Goal: Navigation & Orientation: Find specific page/section

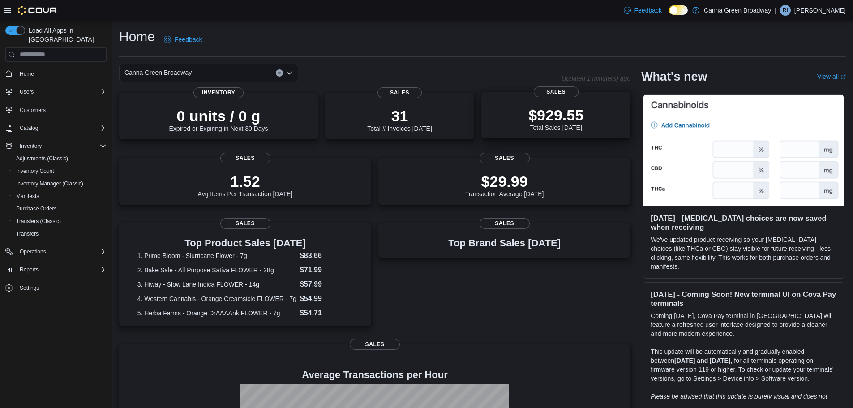
click at [505, 104] on div "$929.55 Total Sales Today" at bounding box center [556, 117] width 135 height 29
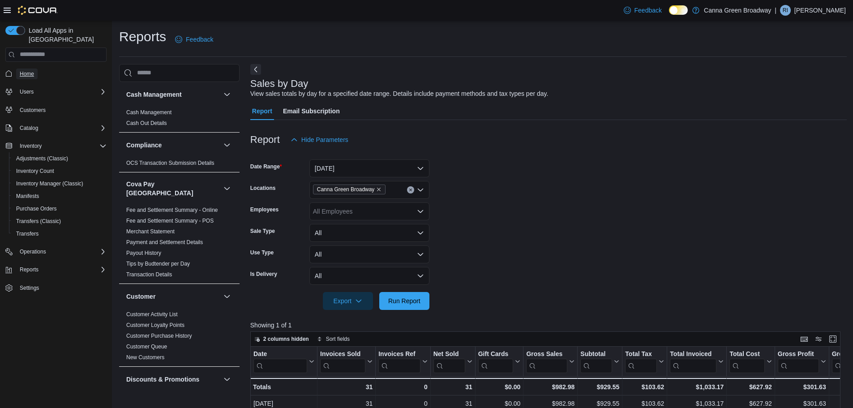
click at [36, 69] on link "Home" at bounding box center [26, 74] width 21 height 11
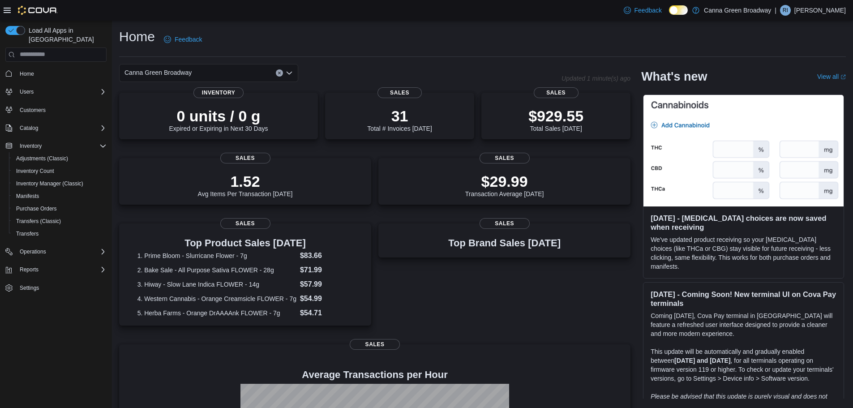
click at [366, 29] on div "Home Feedback" at bounding box center [482, 39] width 727 height 23
click at [578, 116] on p "$1009.48" at bounding box center [556, 115] width 64 height 18
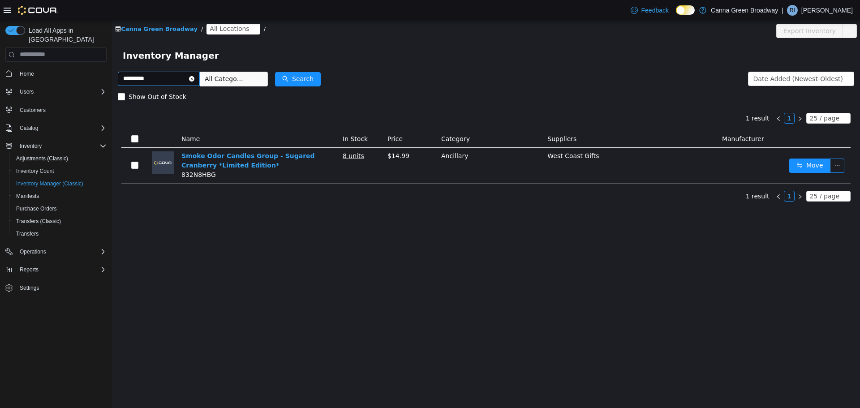
click at [194, 77] on icon "icon: close-circle" at bounding box center [191, 78] width 5 height 5
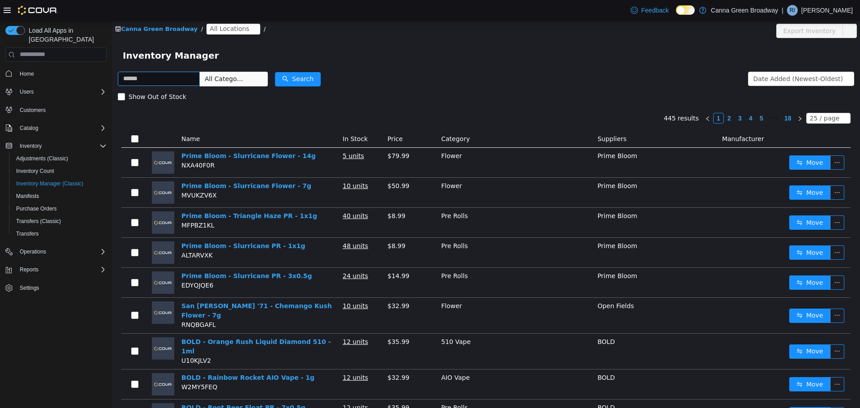
click at [334, 36] on div "Canna Green Broadway / All Locations /" at bounding box center [424, 30] width 618 height 14
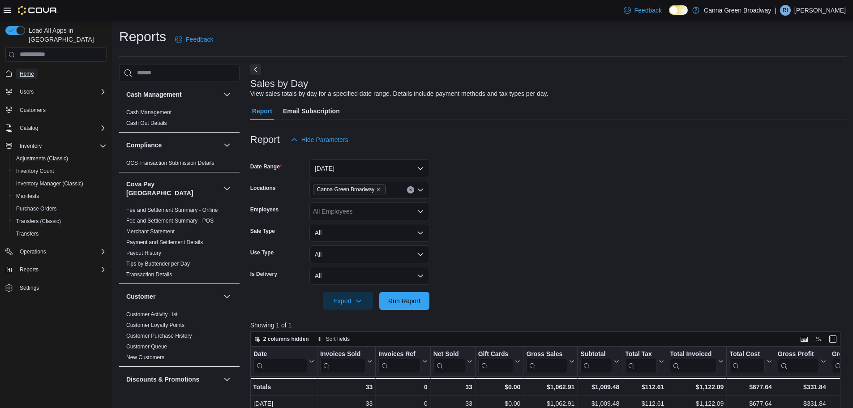
click at [28, 70] on span "Home" at bounding box center [27, 74] width 14 height 11
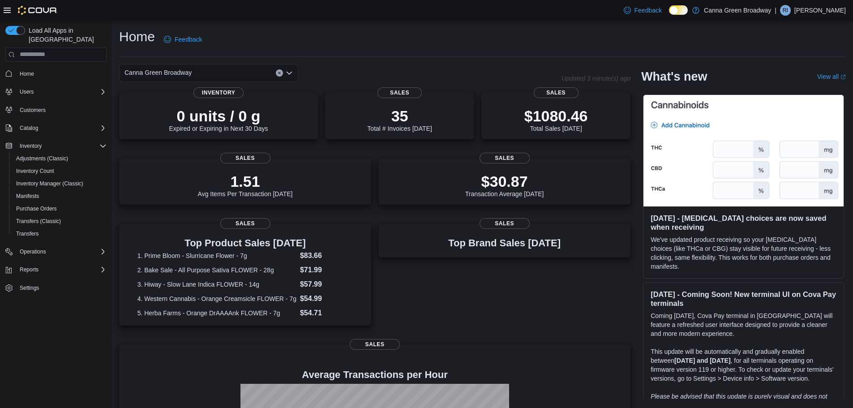
click at [472, 50] on div "Home Feedback" at bounding box center [482, 39] width 727 height 23
click at [346, 32] on div "Home Feedback" at bounding box center [482, 39] width 727 height 23
click at [494, 55] on div "Home Feedback" at bounding box center [482, 42] width 727 height 29
